Goal: Task Accomplishment & Management: Complete application form

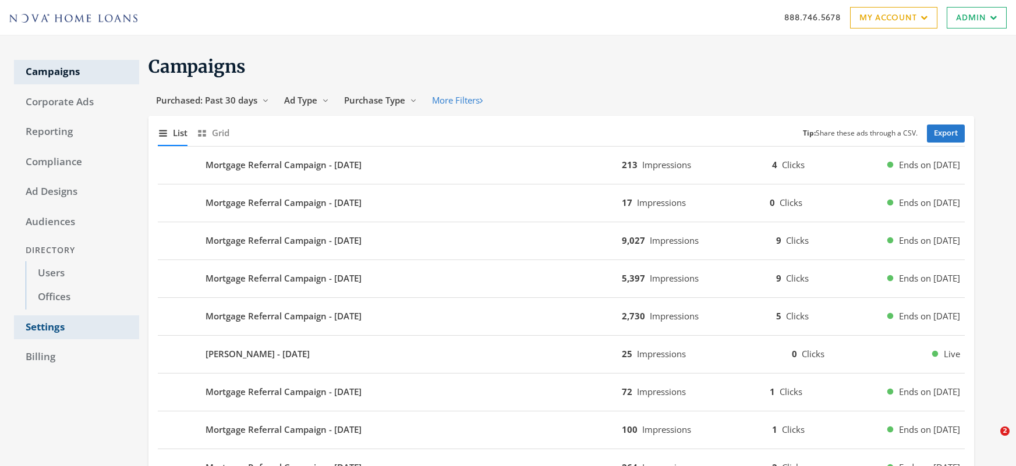
scroll to position [56, 0]
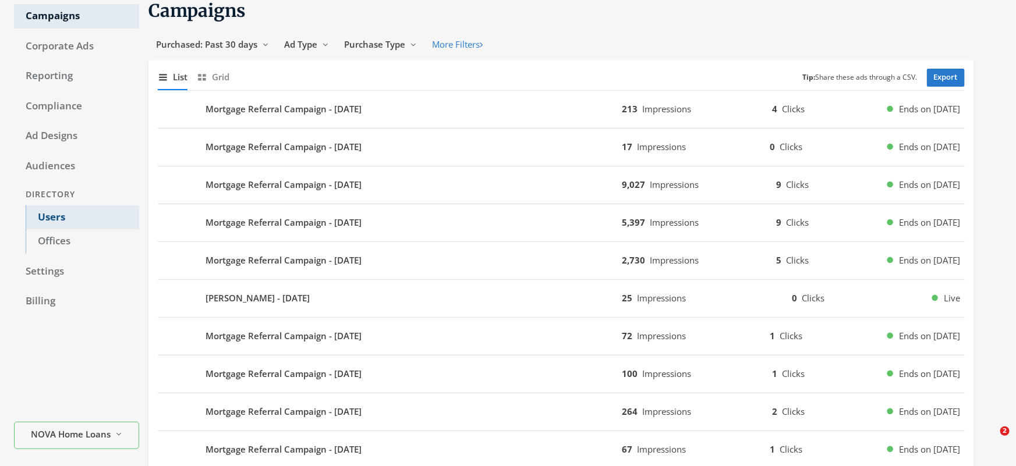
click at [54, 225] on link "Users" at bounding box center [83, 218] width 114 height 24
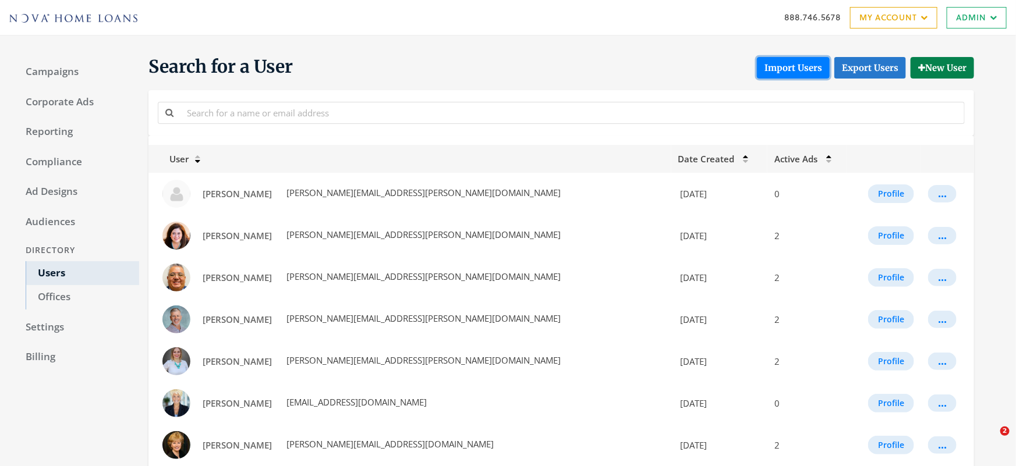
click at [797, 68] on button "Import Users" at bounding box center [793, 68] width 73 height 22
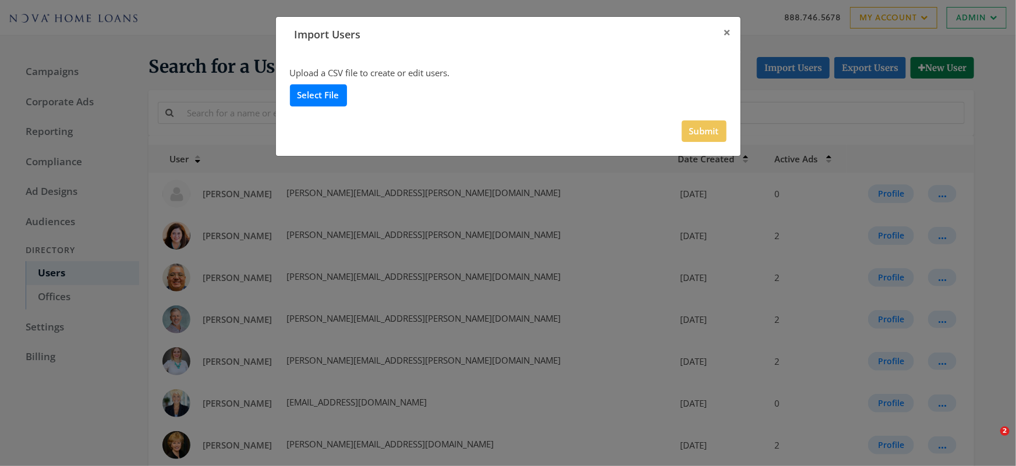
click at [329, 94] on label "Select File" at bounding box center [318, 95] width 57 height 22
click at [0, 0] on input "Select File" at bounding box center [0, 0] width 0 height 0
click at [695, 130] on button "Submit" at bounding box center [704, 132] width 45 height 22
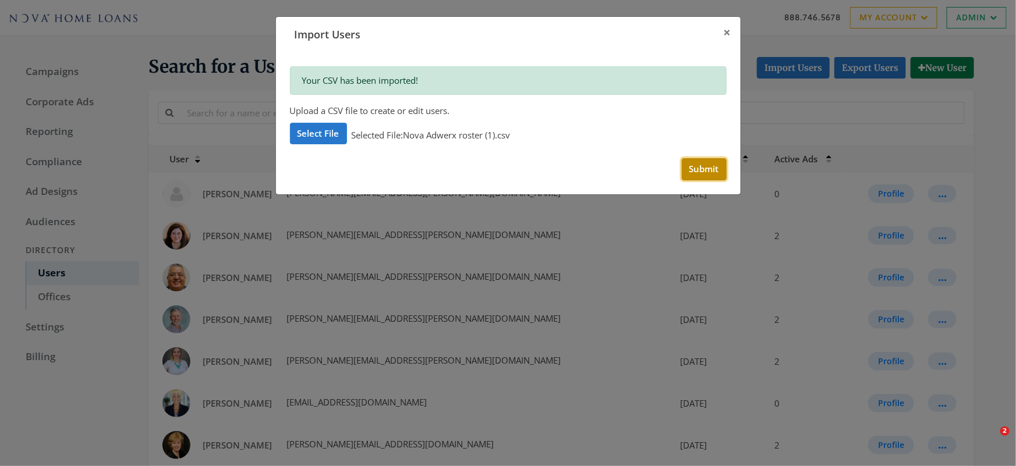
click at [706, 177] on button "Submit" at bounding box center [704, 169] width 45 height 22
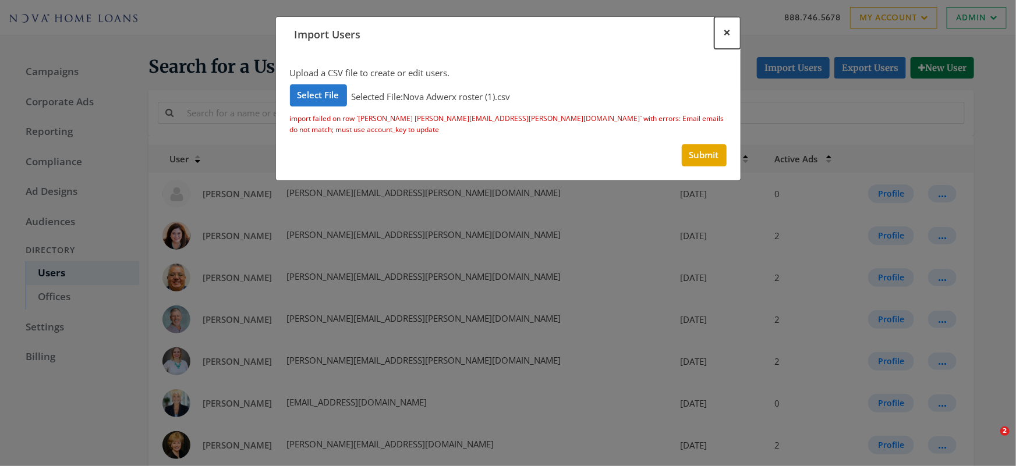
click at [732, 30] on button "×" at bounding box center [728, 33] width 26 height 32
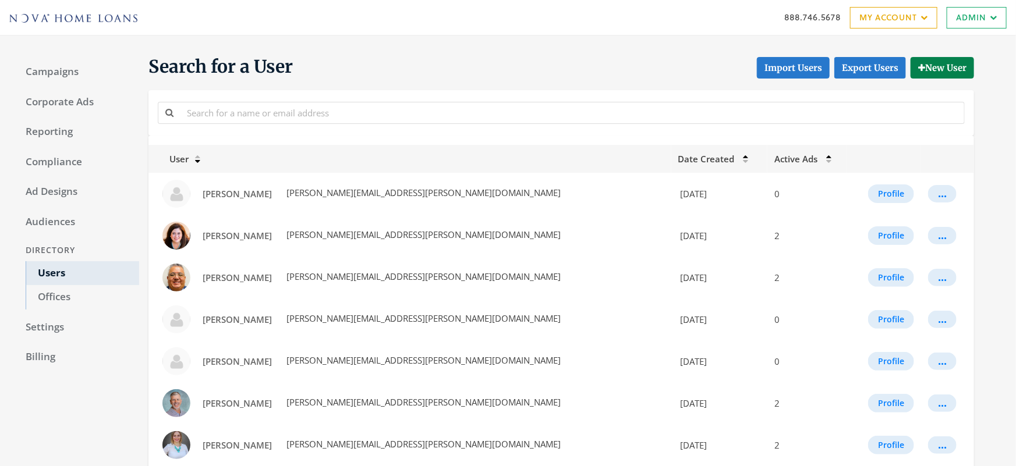
click at [737, 159] on div at bounding box center [739, 157] width 5 height 10
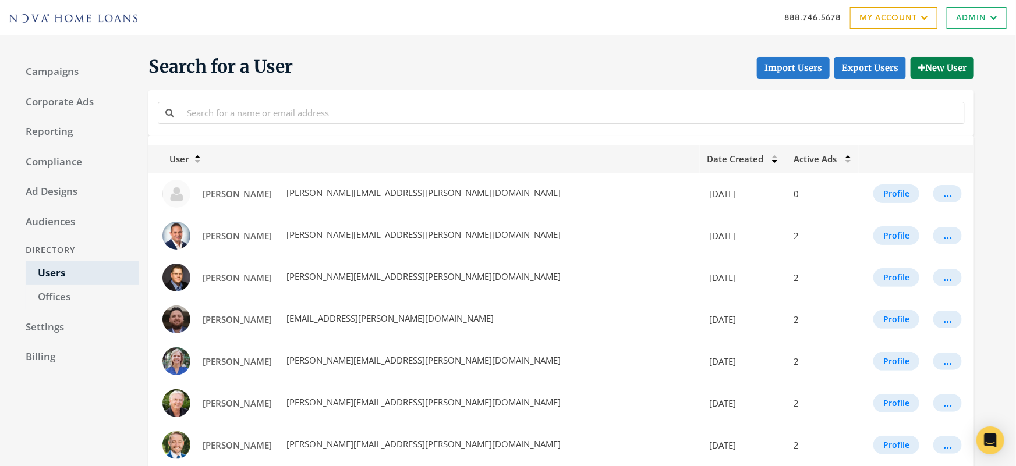
click at [766, 159] on div at bounding box center [768, 157] width 5 height 10
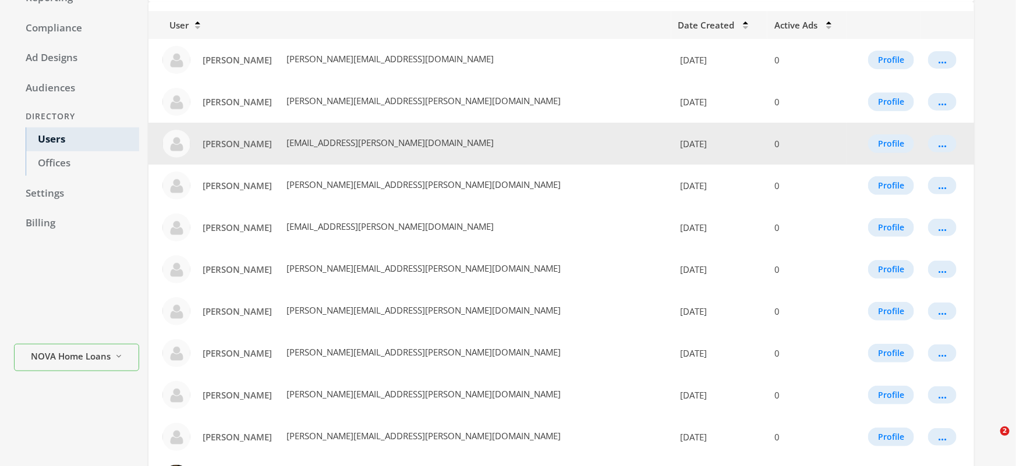
scroll to position [133, 0]
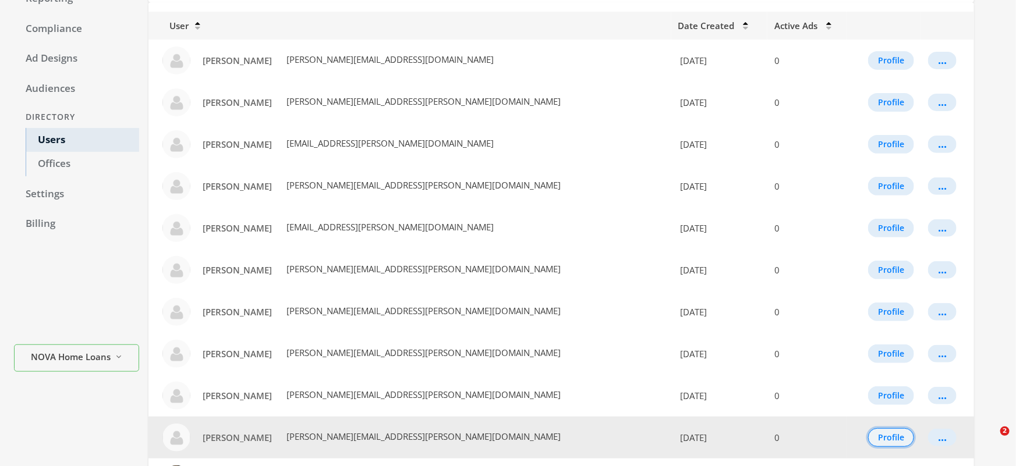
click at [872, 438] on button "Profile" at bounding box center [891, 438] width 46 height 19
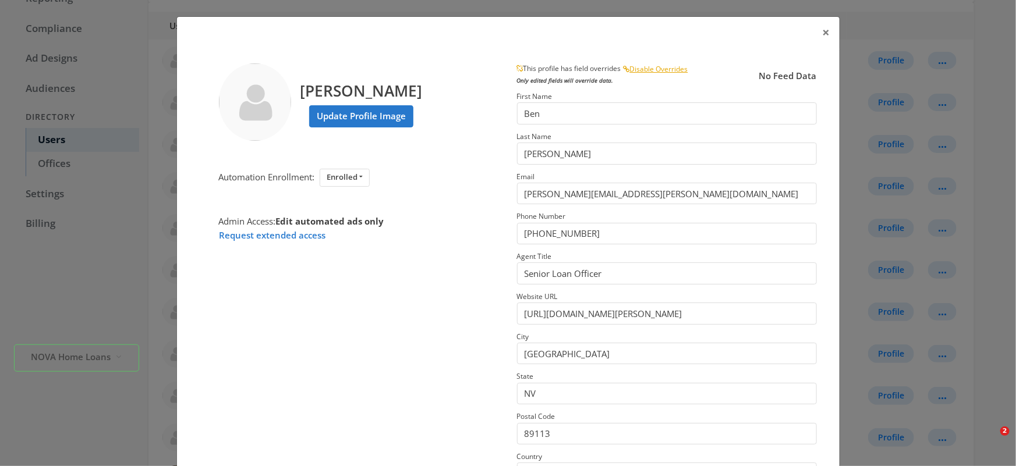
scroll to position [0, 0]
click at [828, 35] on span "×" at bounding box center [827, 32] width 8 height 18
